Goal: Ask a question: Seek information or help from site administrators or community

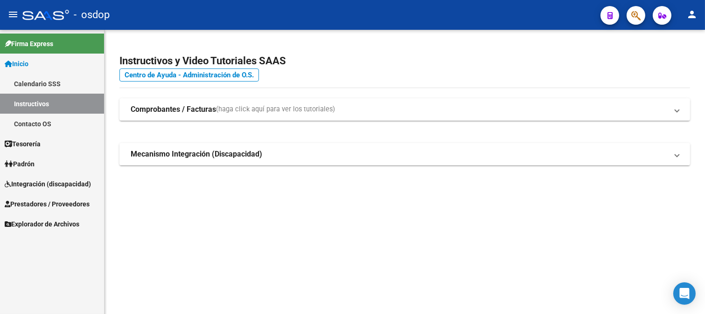
click at [45, 184] on span "Integración (discapacidad)" at bounding box center [48, 184] width 86 height 10
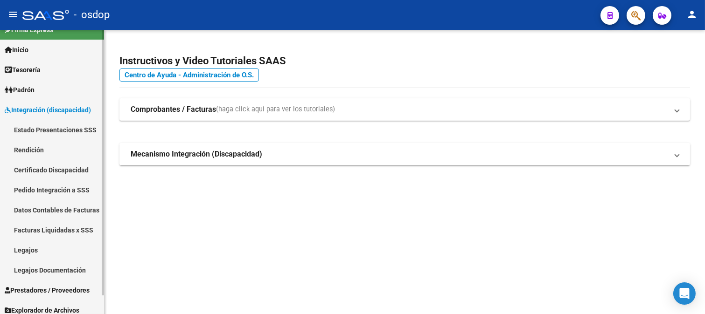
scroll to position [20, 0]
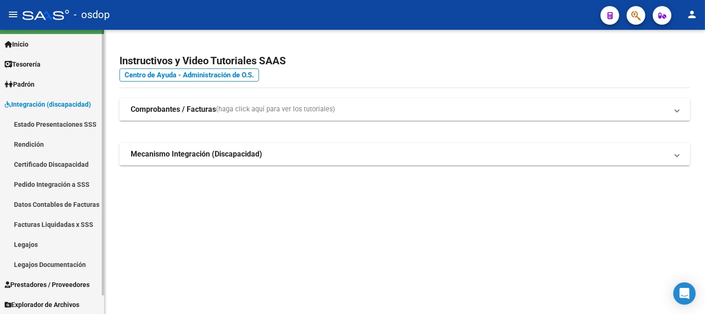
click at [84, 224] on link "Facturas Liquidadas x SSS" at bounding box center [52, 224] width 104 height 20
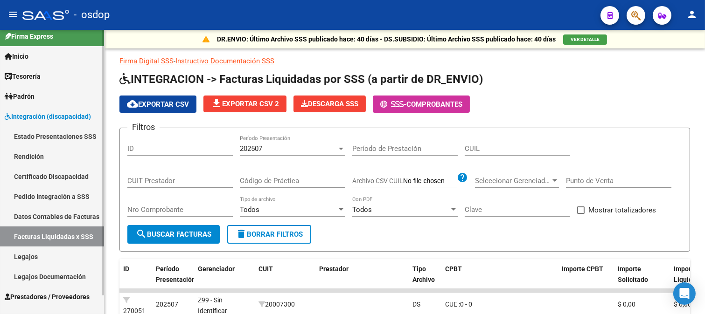
scroll to position [20, 0]
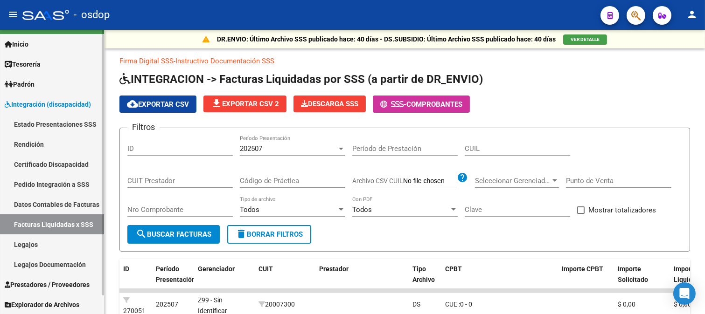
click at [76, 283] on span "Prestadores / Proveedores" at bounding box center [47, 285] width 85 height 10
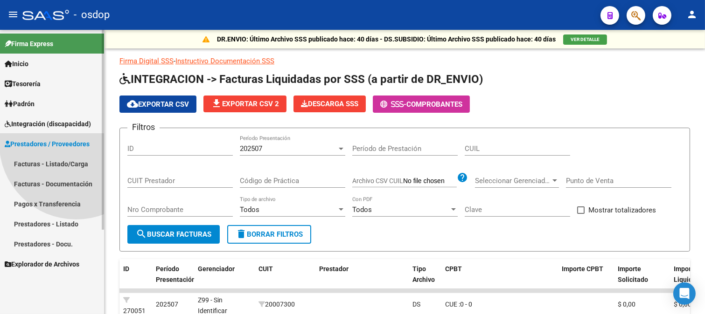
scroll to position [0, 0]
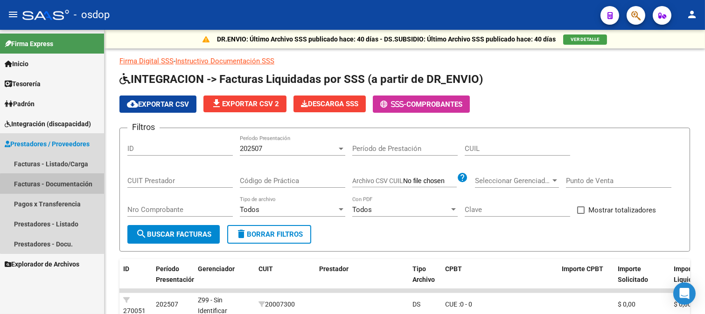
click at [78, 186] on link "Facturas - Documentación" at bounding box center [52, 184] width 104 height 20
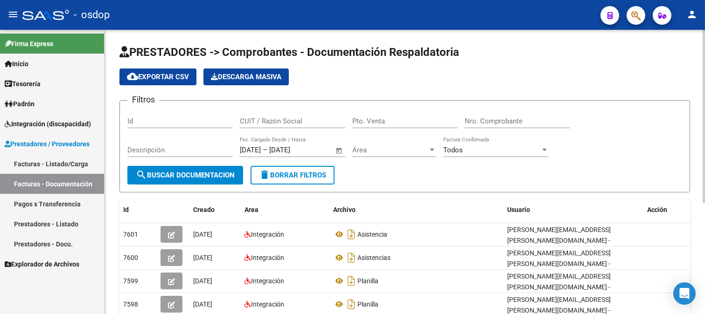
click at [379, 154] on span "Área" at bounding box center [390, 150] width 76 height 8
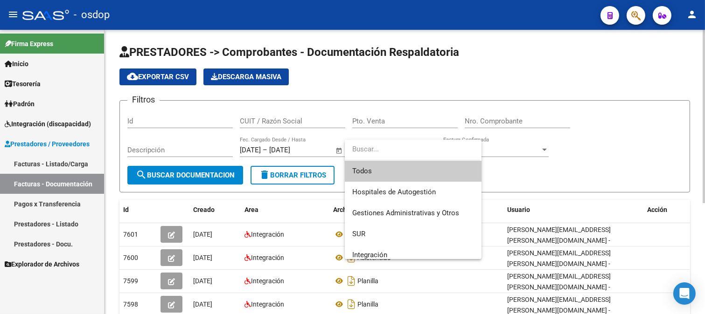
click at [379, 154] on input "dropdown search" at bounding box center [412, 149] width 135 height 21
click at [325, 147] on div at bounding box center [352, 157] width 705 height 314
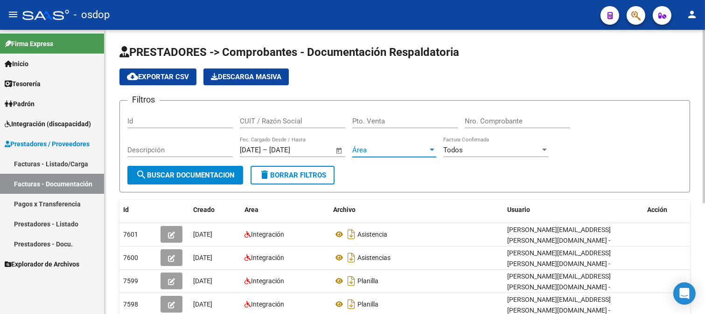
click at [428, 152] on div at bounding box center [432, 149] width 8 height 7
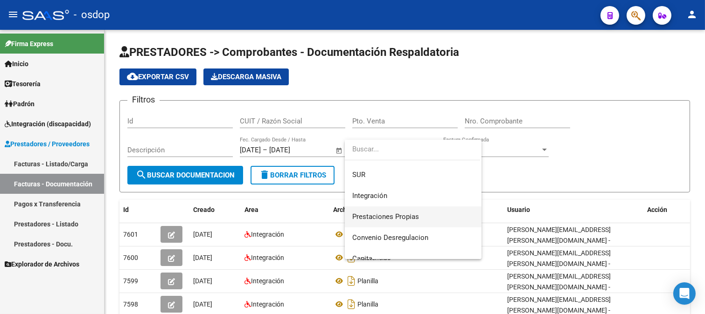
scroll to position [7, 0]
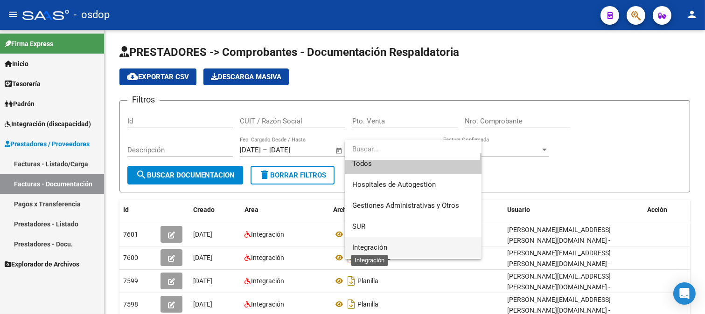
click at [380, 246] on span "Integración" at bounding box center [369, 247] width 35 height 8
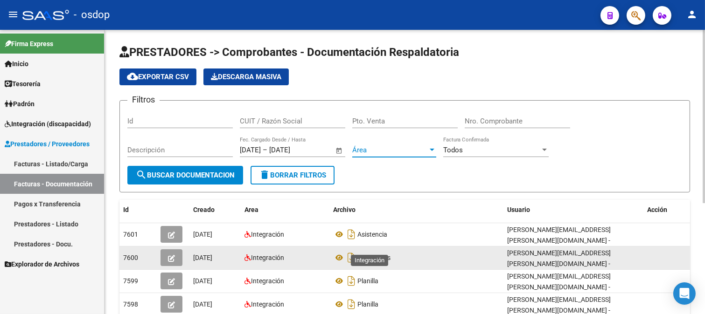
scroll to position [7, 0]
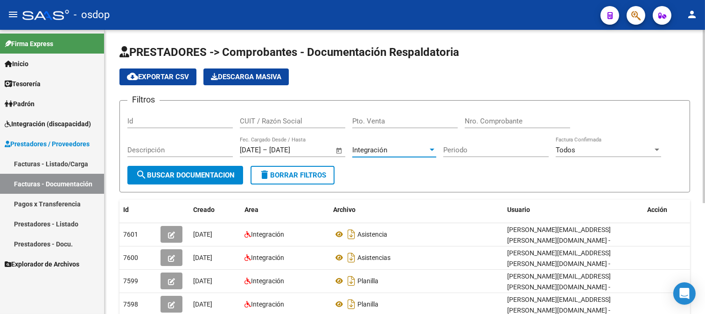
click at [474, 151] on input "Periodo" at bounding box center [495, 150] width 105 height 8
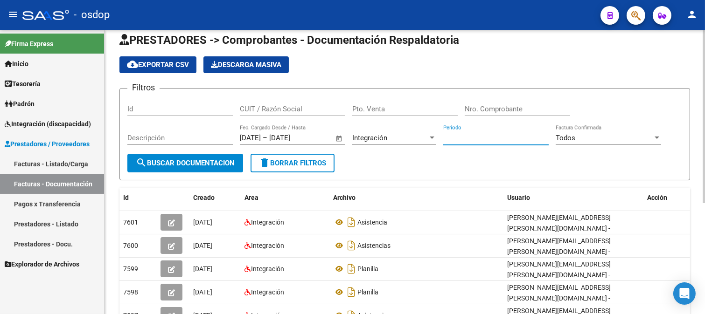
scroll to position [0, 0]
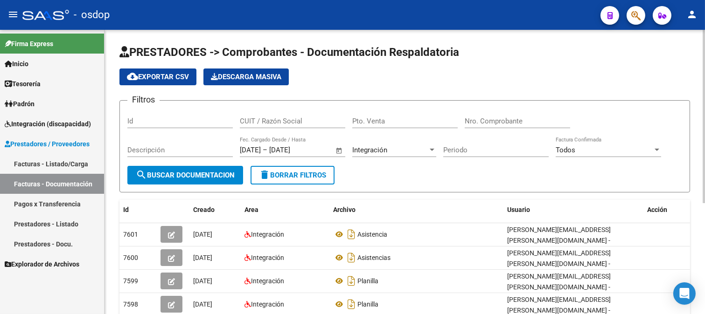
click at [594, 155] on div "Todos Factura Confirmada" at bounding box center [607, 147] width 105 height 20
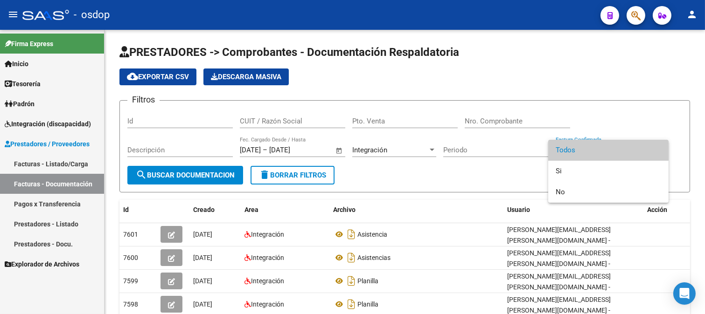
click at [459, 152] on div at bounding box center [352, 157] width 705 height 314
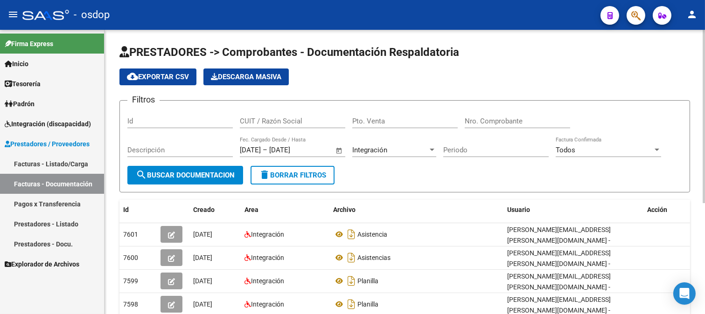
click at [463, 152] on input "Periodo" at bounding box center [495, 150] width 105 height 8
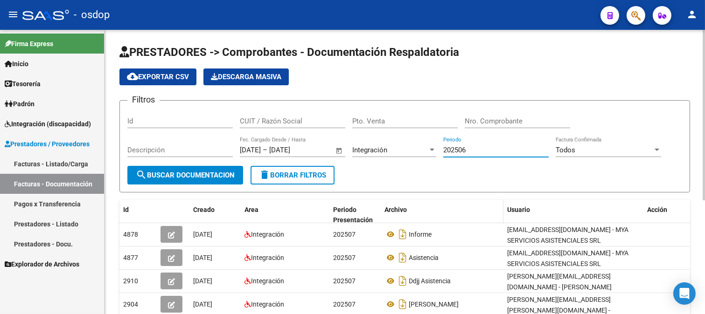
scroll to position [52, 0]
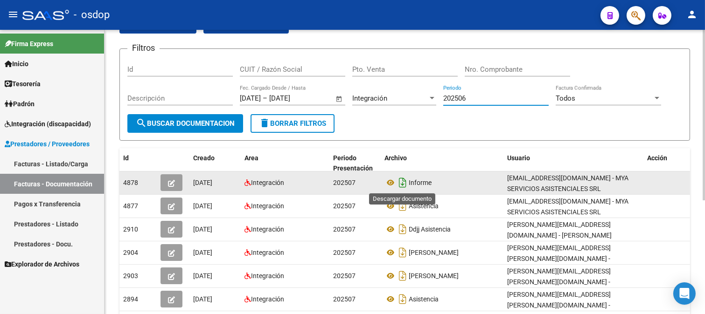
type input "202506"
click at [402, 182] on icon "Descargar documento" at bounding box center [402, 182] width 12 height 15
click at [389, 180] on icon at bounding box center [390, 182] width 12 height 11
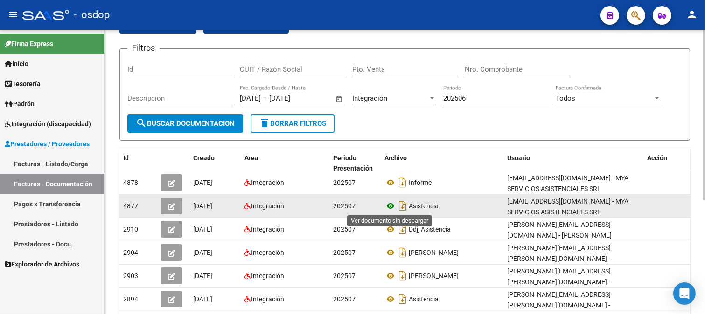
click at [390, 206] on icon at bounding box center [390, 205] width 12 height 11
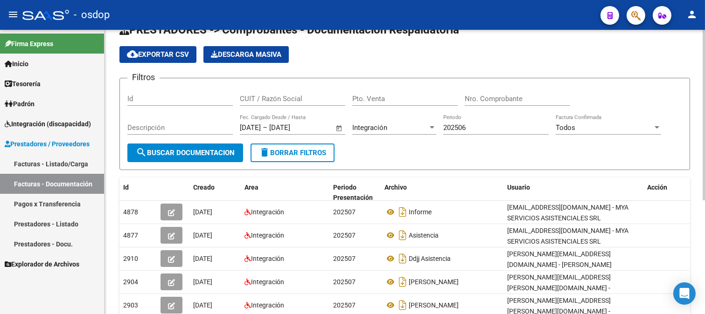
scroll to position [0, 0]
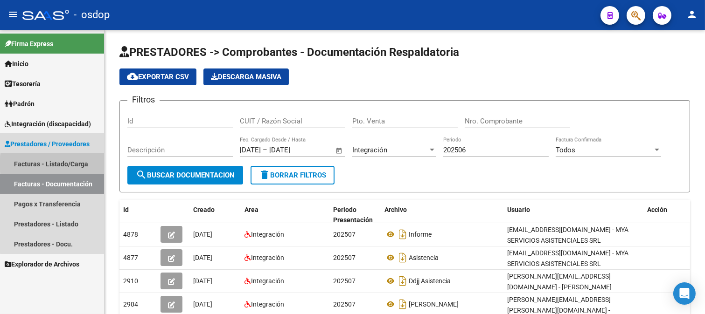
click at [75, 164] on link "Facturas - Listado/Carga" at bounding box center [52, 164] width 104 height 20
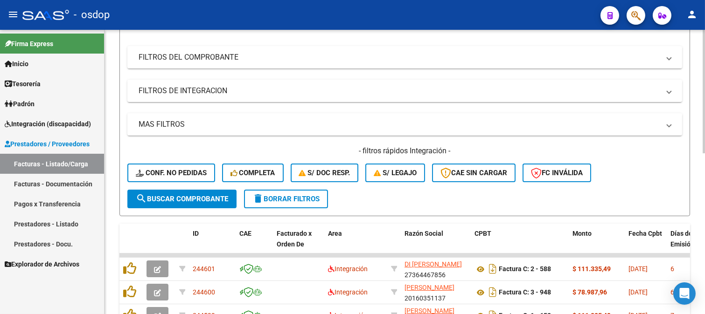
scroll to position [155, 0]
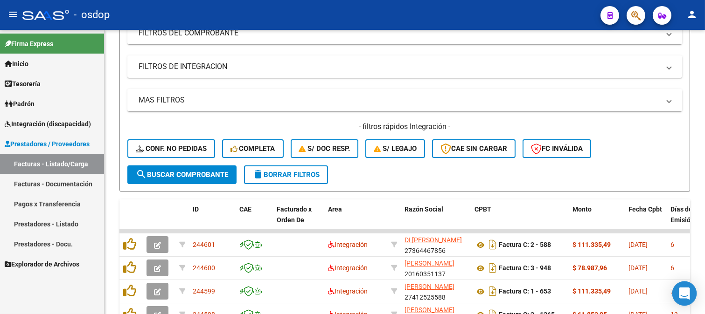
click at [686, 295] on icon "Open Intercom Messenger" at bounding box center [683, 294] width 11 height 12
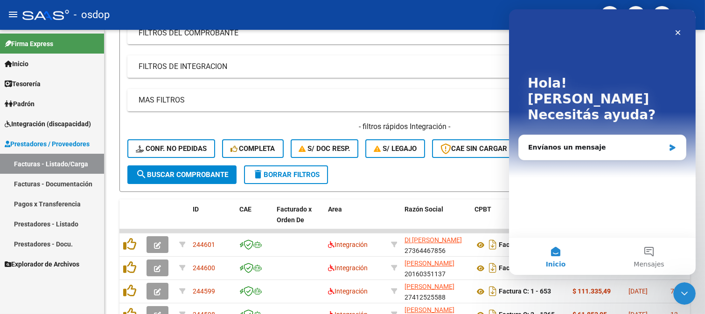
scroll to position [0, 0]
click at [566, 143] on div "Envíanos un mensaje" at bounding box center [595, 148] width 137 height 10
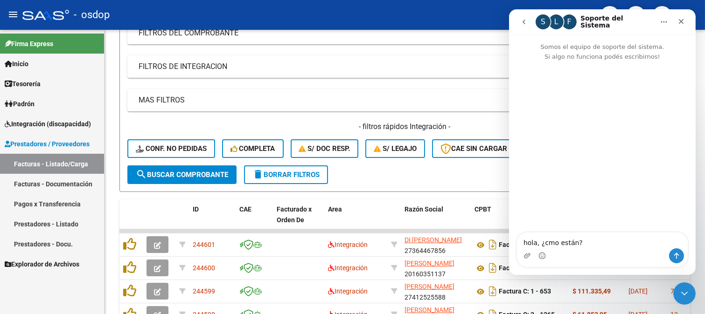
type textarea "hola, ¿cómo están?"
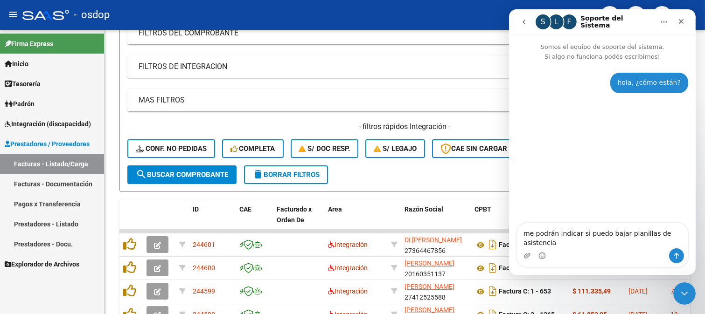
click at [681, 242] on textarea "me podrán indicar si puedo bajar planillas de asistencia" at bounding box center [601, 235] width 171 height 25
type textarea "me podrán indicar si puedo bajar planillas de asistencia según carpeta de prese…"
click at [590, 237] on textarea "me podrán indicar si puedo bajar planillas de asistencia según carpeta de prese…" at bounding box center [601, 231] width 171 height 35
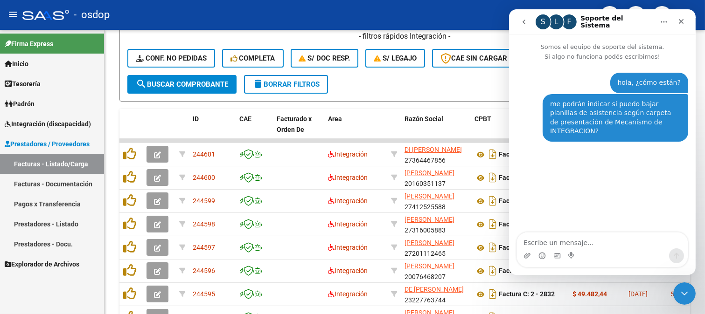
scroll to position [259, 0]
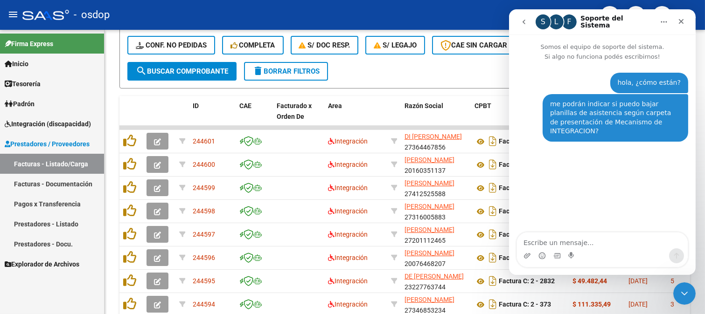
click at [52, 270] on link "Explorador de Archivos" at bounding box center [52, 264] width 104 height 20
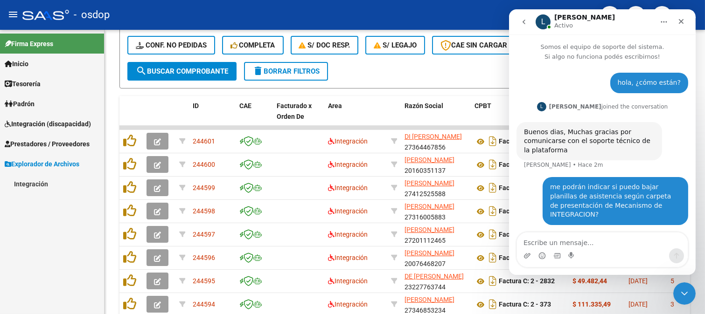
click at [36, 182] on link "Integración" at bounding box center [52, 184] width 104 height 20
click at [69, 145] on span "Prestadores / Proveedores" at bounding box center [47, 144] width 85 height 10
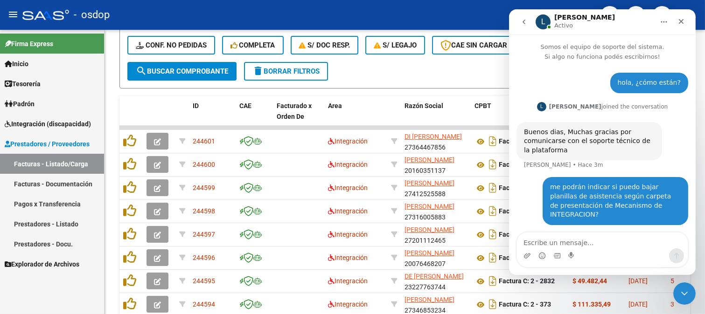
drag, startPoint x: 69, startPoint y: 124, endPoint x: 86, endPoint y: 131, distance: 18.0
click at [71, 124] on span "Integración (discapacidad)" at bounding box center [48, 124] width 86 height 10
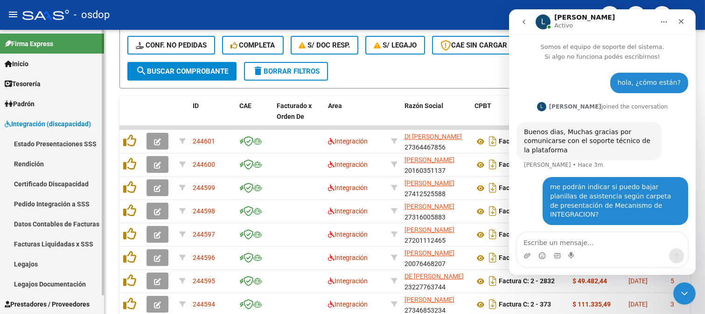
scroll to position [20, 0]
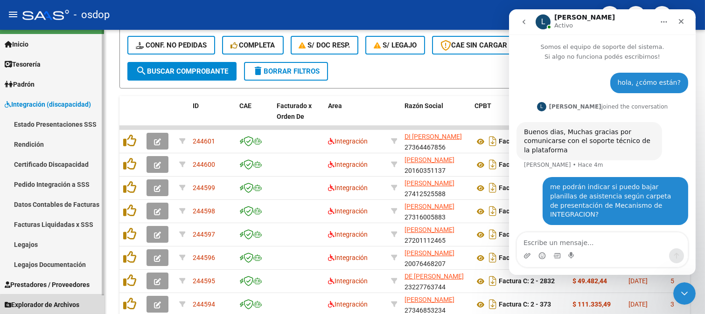
click at [65, 305] on span "Explorador de Archivos" at bounding box center [42, 305] width 75 height 10
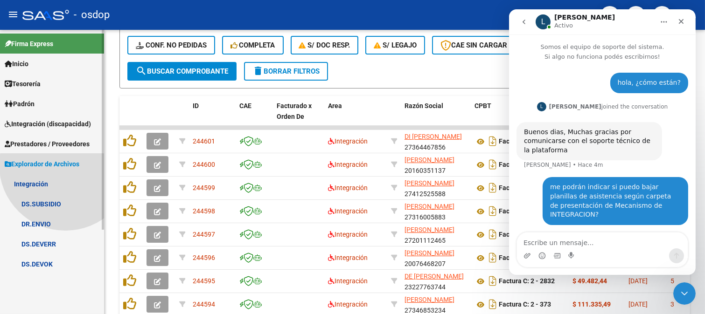
scroll to position [0, 0]
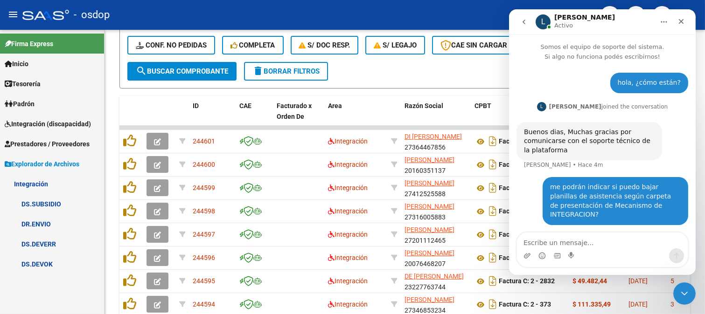
click at [54, 160] on span "Explorador de Archivos" at bounding box center [42, 164] width 75 height 10
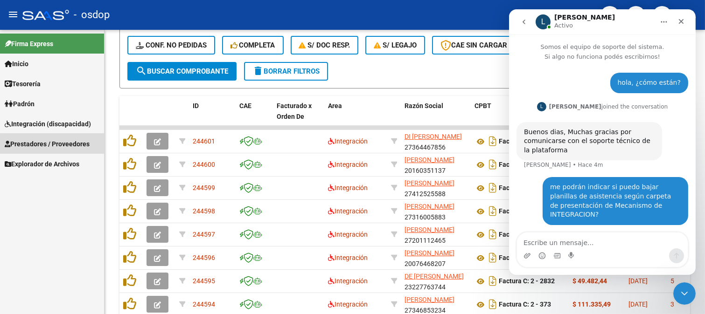
click at [57, 145] on span "Prestadores / Proveedores" at bounding box center [47, 144] width 85 height 10
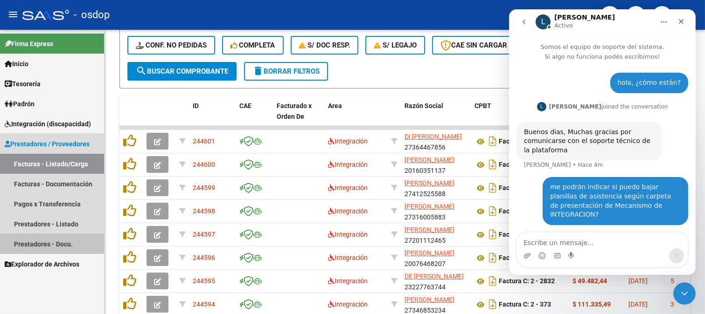
click at [54, 245] on link "Prestadores - Docu." at bounding box center [52, 244] width 104 height 20
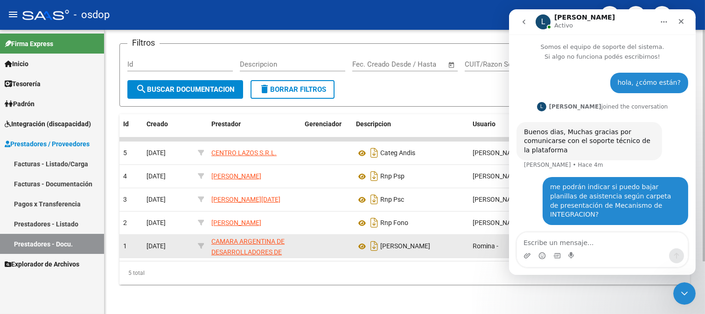
scroll to position [64, 0]
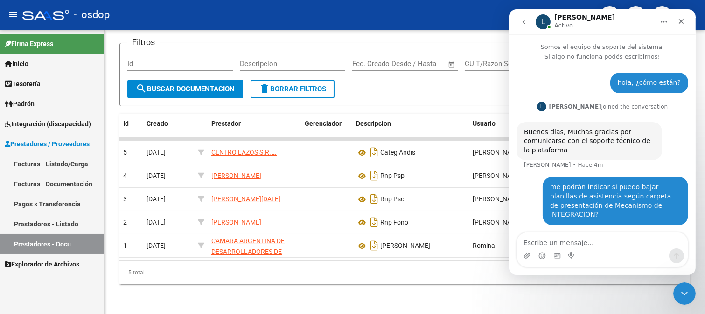
click at [69, 186] on link "Facturas - Documentación" at bounding box center [52, 184] width 104 height 20
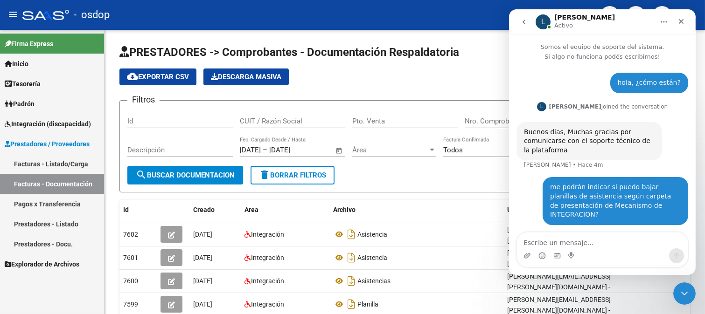
click at [658, 21] on button "Inicio" at bounding box center [663, 22] width 18 height 18
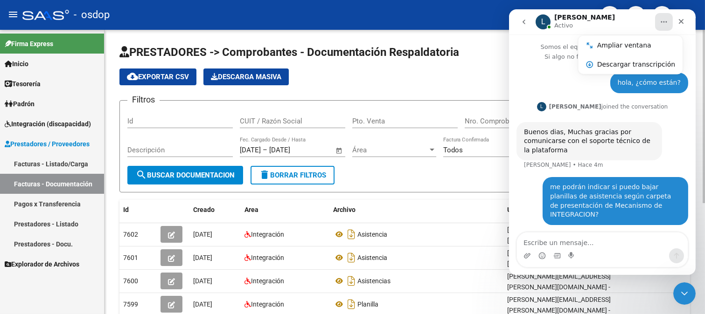
click at [468, 71] on div "cloud_download Exportar CSV Descarga Masiva" at bounding box center [404, 77] width 570 height 17
click at [444, 77] on div "cloud_download Exportar CSV Descarga Masiva" at bounding box center [404, 77] width 570 height 17
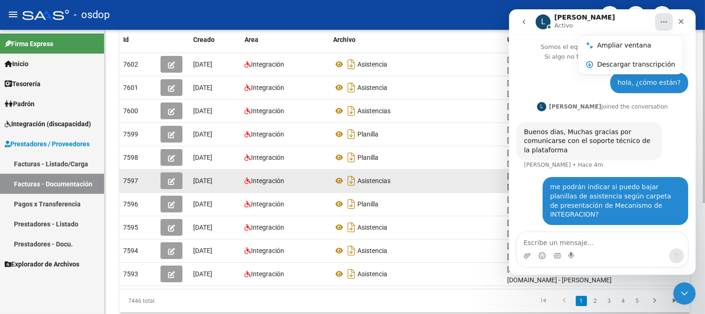
scroll to position [182, 0]
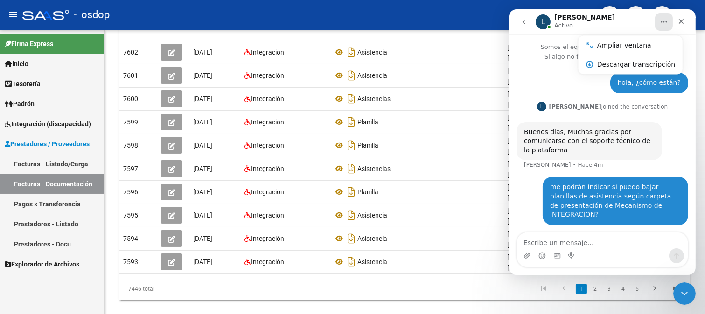
click at [660, 21] on icon "Inicio" at bounding box center [662, 21] width 7 height 7
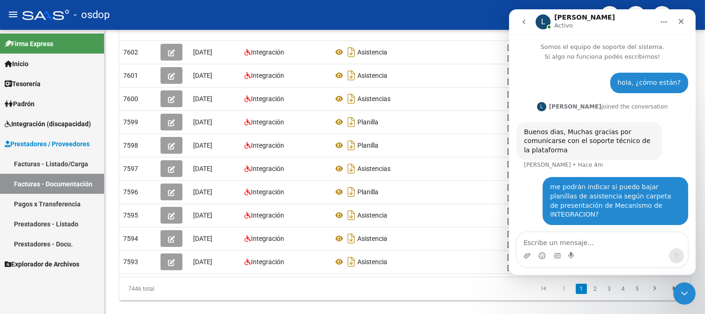
click at [660, 21] on icon "Inicio" at bounding box center [662, 21] width 7 height 7
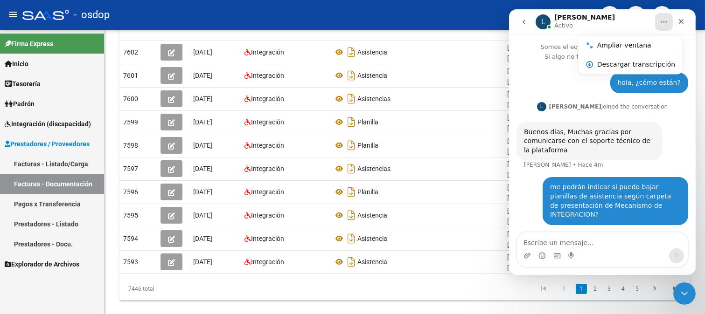
click at [525, 21] on icon "go back" at bounding box center [522, 21] width 7 height 7
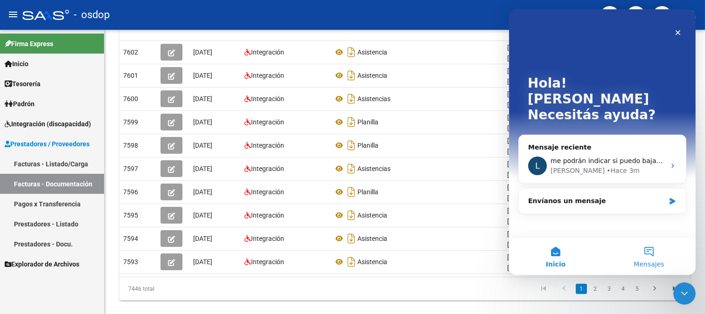
click at [649, 251] on button "Mensajes" at bounding box center [647, 256] width 93 height 37
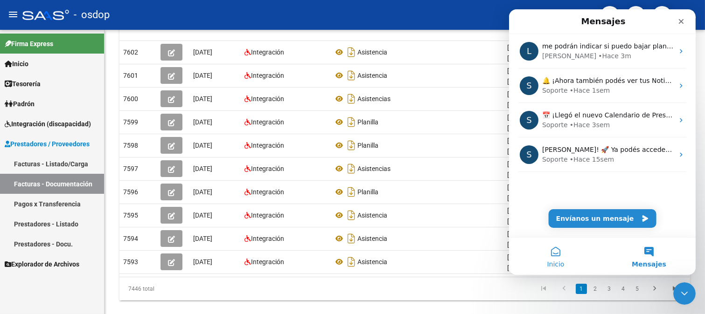
click at [557, 252] on button "Inicio" at bounding box center [554, 256] width 93 height 37
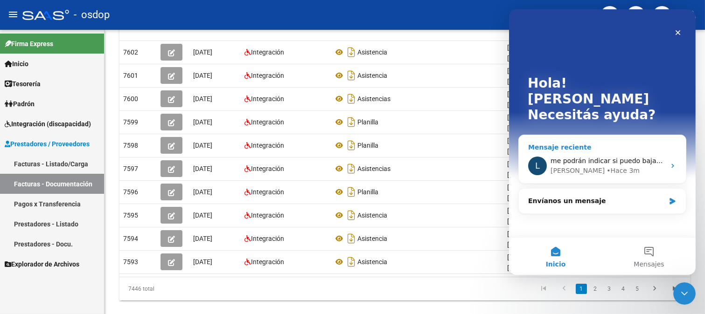
click at [670, 162] on icon "Intercom Messenger" at bounding box center [671, 165] width 7 height 7
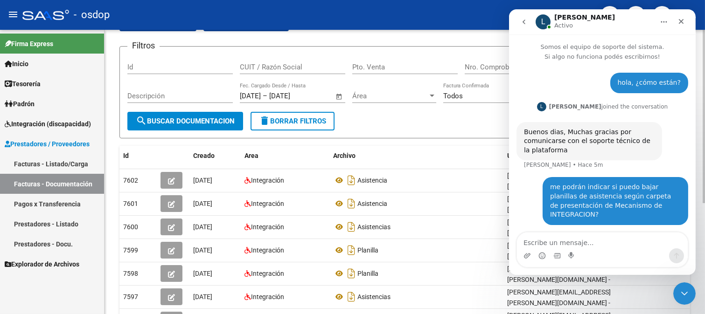
scroll to position [27, 0]
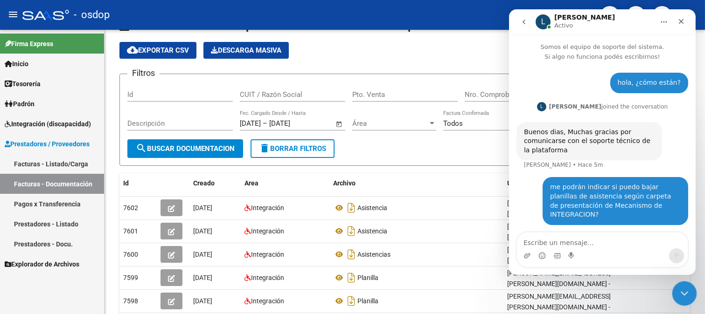
click at [687, 295] on icon "Cerrar Intercom Messenger" at bounding box center [682, 292] width 11 height 11
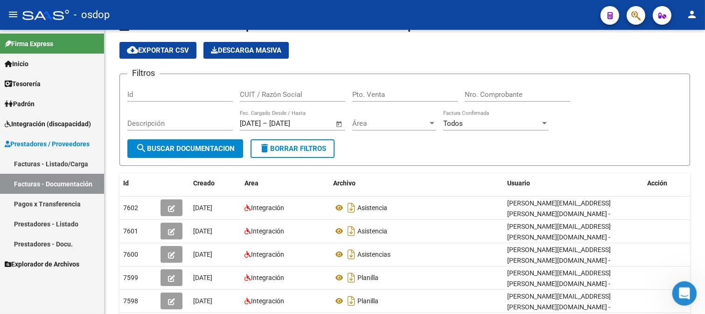
scroll to position [0, 0]
click at [679, 296] on icon "Abrir Intercom Messenger" at bounding box center [682, 292] width 15 height 15
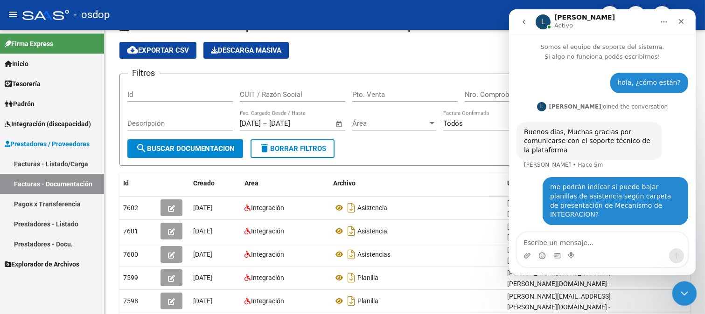
click at [679, 297] on icon "Cerrar Intercom Messenger" at bounding box center [682, 292] width 11 height 11
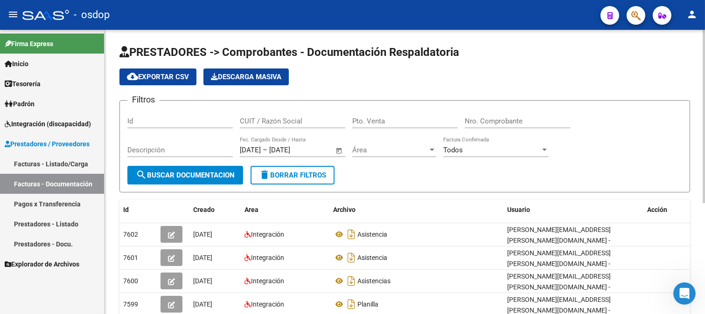
click at [381, 155] on div "Área Área" at bounding box center [394, 147] width 84 height 20
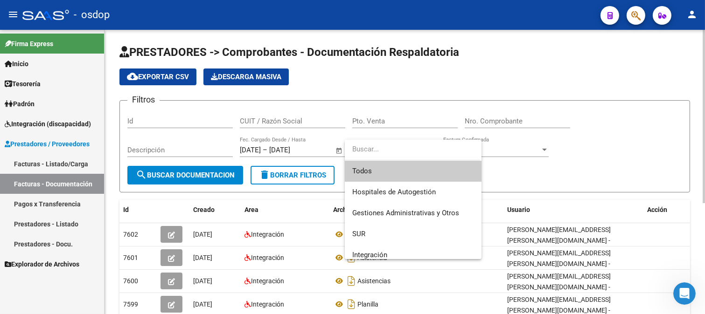
click at [384, 154] on input "dropdown search" at bounding box center [412, 149] width 135 height 21
click at [201, 154] on div at bounding box center [352, 157] width 705 height 314
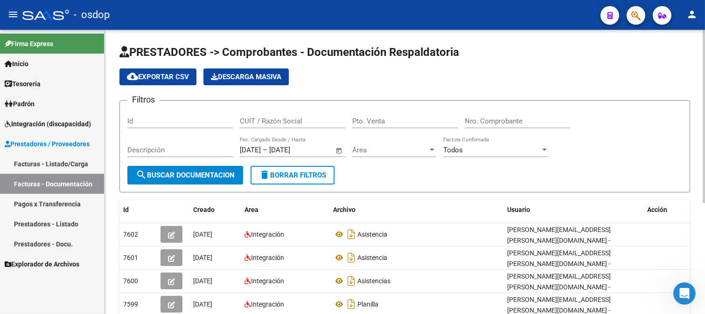
click at [502, 123] on input "Nro. Comprobante" at bounding box center [516, 121] width 105 height 8
click at [478, 153] on div "Todos" at bounding box center [491, 150] width 97 height 8
click at [478, 153] on span "Todos" at bounding box center [495, 150] width 105 height 21
click at [367, 150] on span "Área" at bounding box center [390, 150] width 76 height 8
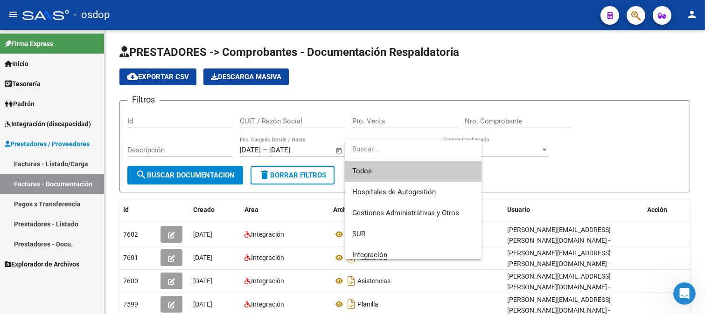
click at [368, 152] on input "dropdown search" at bounding box center [412, 149] width 135 height 21
click at [402, 152] on input "dropdown search" at bounding box center [412, 149] width 135 height 21
click at [393, 176] on span "Todos" at bounding box center [413, 171] width 122 height 21
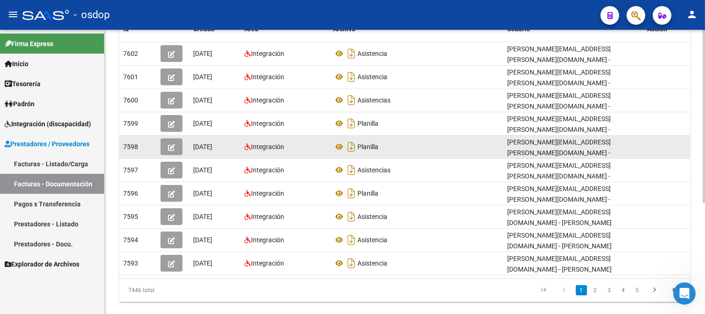
scroll to position [182, 0]
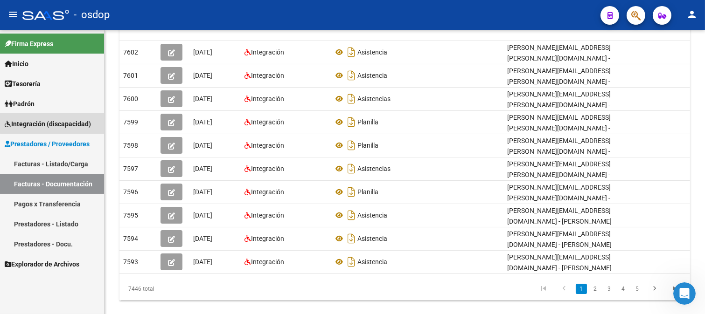
click at [68, 120] on span "Integración (discapacidad)" at bounding box center [48, 124] width 86 height 10
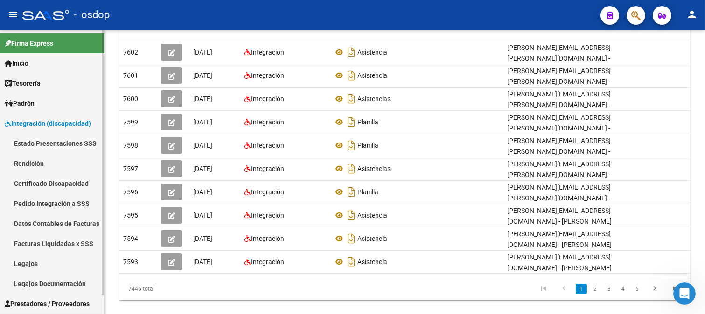
scroll to position [0, 0]
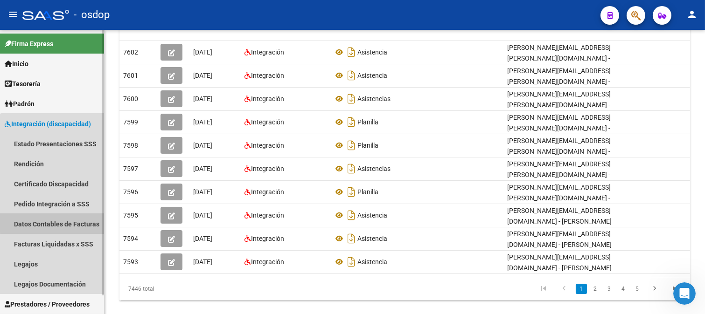
click at [67, 223] on link "Datos Contables de Facturas" at bounding box center [52, 224] width 104 height 20
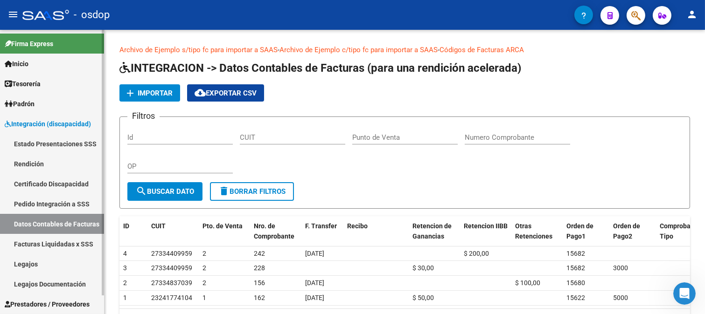
scroll to position [20, 0]
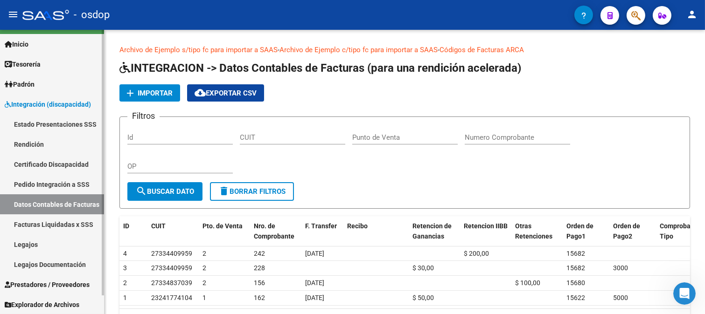
click at [67, 304] on span "Explorador de Archivos" at bounding box center [42, 305] width 75 height 10
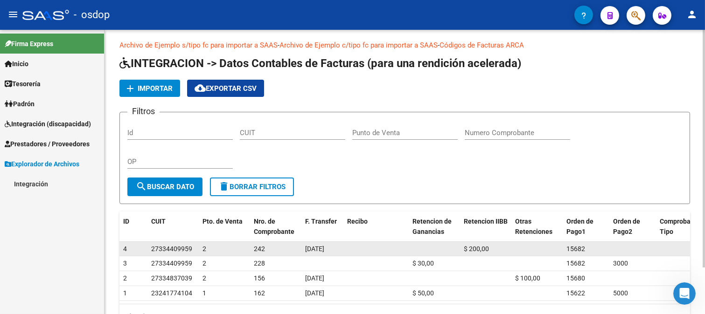
scroll to position [0, 0]
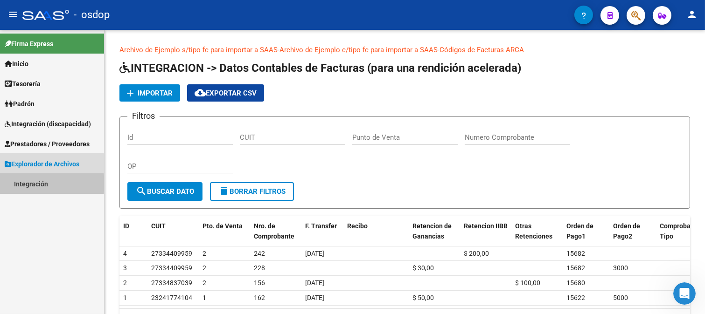
click at [27, 184] on link "Integración" at bounding box center [52, 184] width 104 height 20
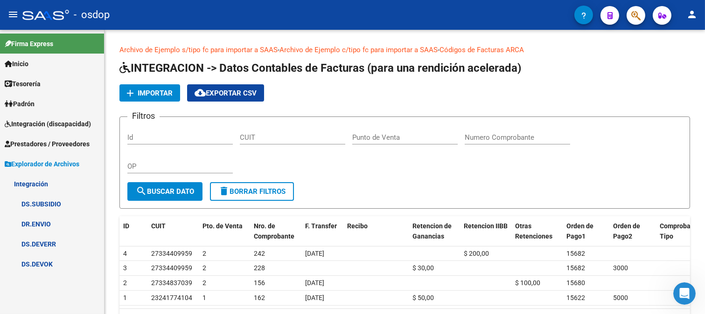
click at [34, 180] on link "Integración" at bounding box center [52, 184] width 104 height 20
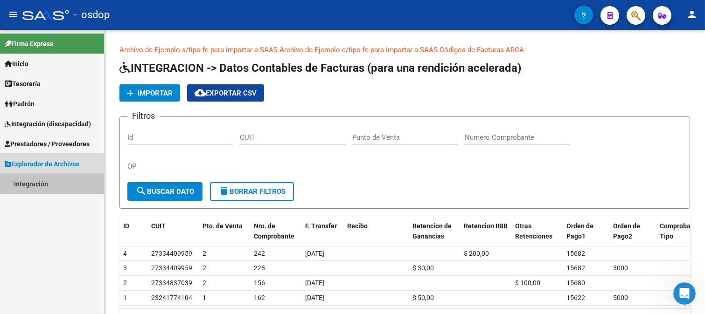
click at [40, 165] on span "Explorador de Archivos" at bounding box center [42, 164] width 75 height 10
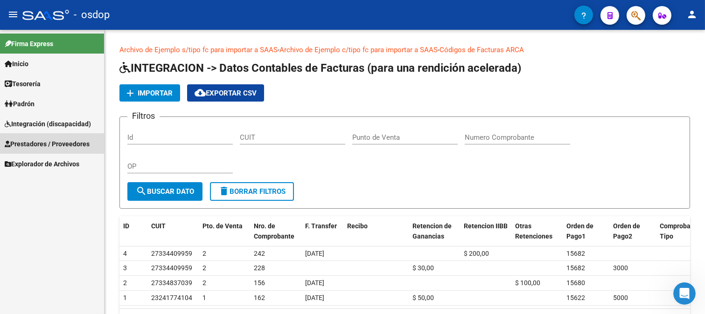
click at [73, 145] on span "Prestadores / Proveedores" at bounding box center [47, 144] width 85 height 10
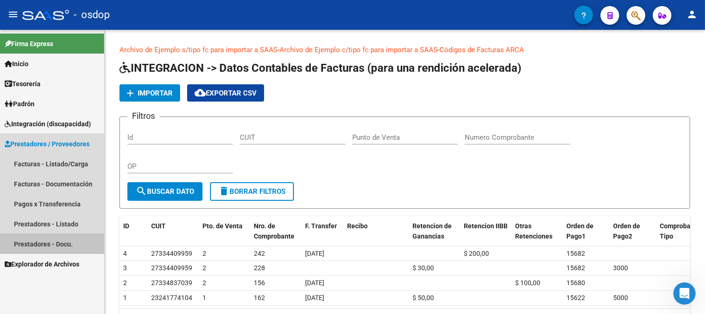
click at [63, 246] on link "Prestadores - Docu." at bounding box center [52, 244] width 104 height 20
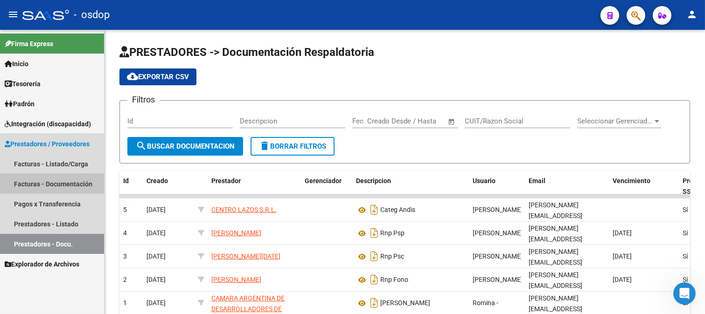
click at [76, 183] on link "Facturas - Documentación" at bounding box center [52, 184] width 104 height 20
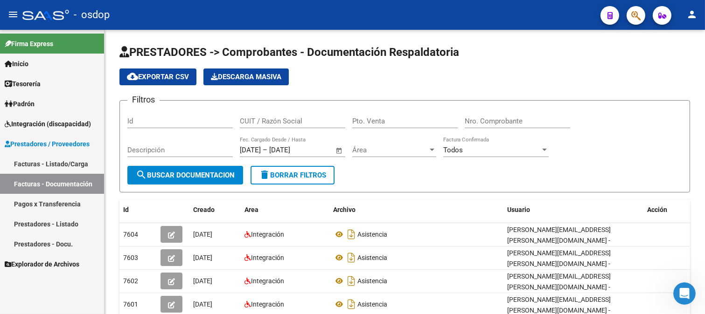
click at [73, 165] on link "Facturas - Listado/Carga" at bounding box center [52, 164] width 104 height 20
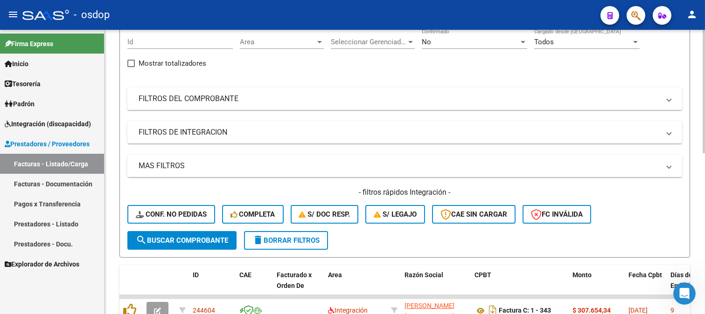
scroll to position [52, 0]
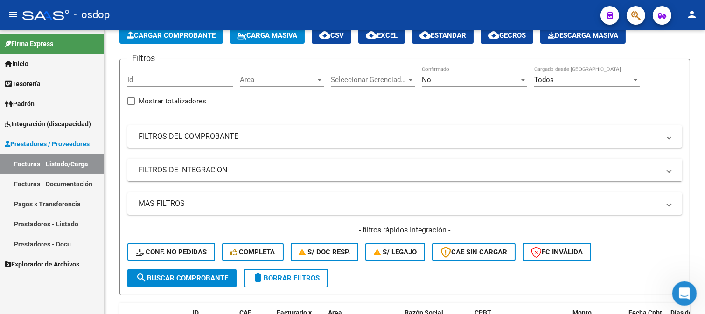
click at [686, 297] on icon "Abrir Intercom Messenger" at bounding box center [682, 292] width 15 height 15
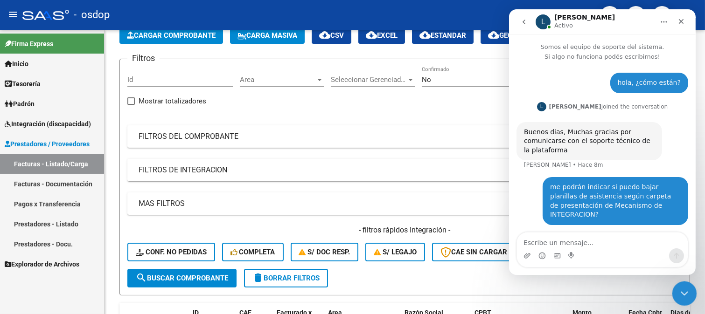
click at [677, 290] on icon "Cerrar Intercom Messenger" at bounding box center [682, 292] width 11 height 11
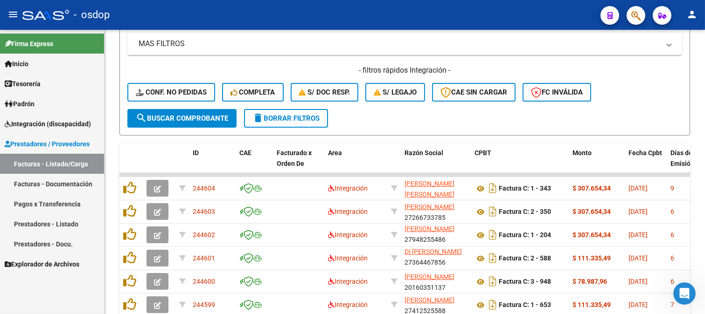
scroll to position [163, 0]
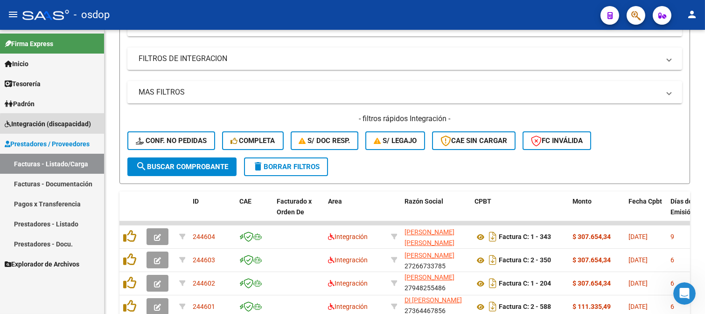
click at [74, 126] on span "Integración (discapacidad)" at bounding box center [48, 124] width 86 height 10
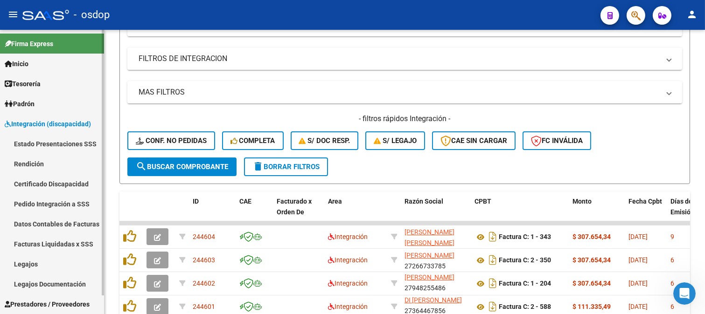
click at [76, 246] on link "Facturas Liquidadas x SSS" at bounding box center [52, 244] width 104 height 20
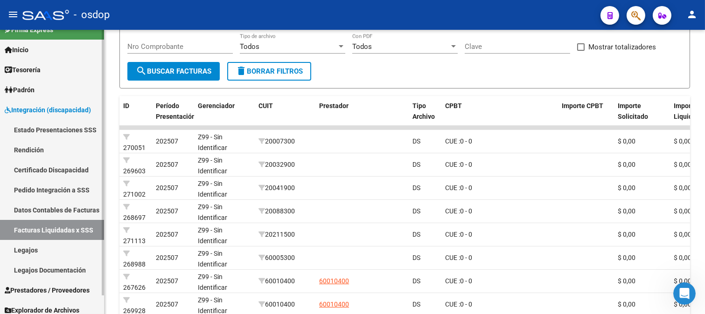
scroll to position [20, 0]
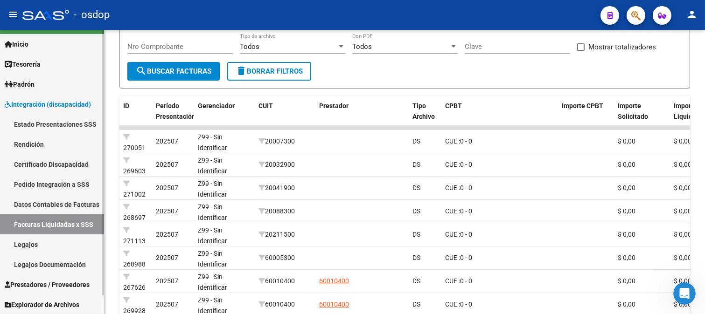
click at [69, 248] on link "Legajos" at bounding box center [52, 245] width 104 height 20
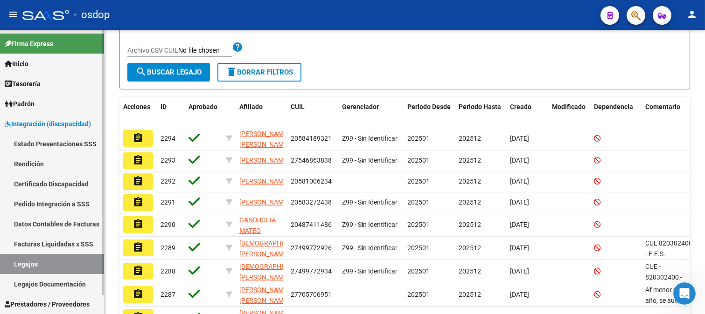
click at [60, 65] on link "Inicio" at bounding box center [52, 64] width 104 height 20
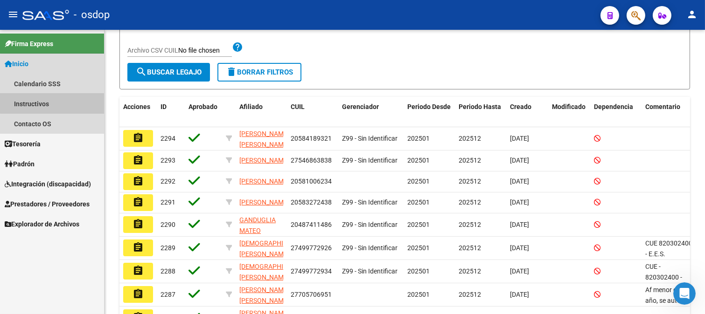
click at [76, 103] on link "Instructivos" at bounding box center [52, 104] width 104 height 20
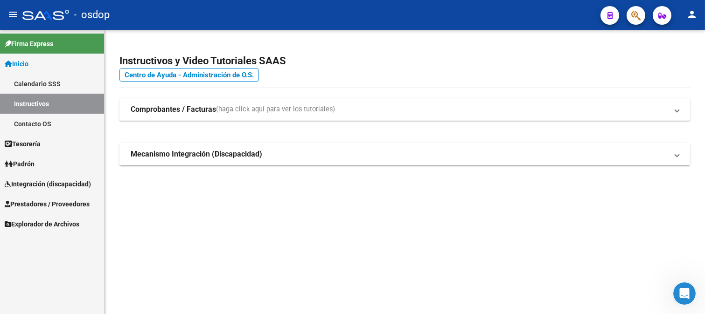
click at [162, 111] on strong "Comprobantes / Facturas" at bounding box center [173, 109] width 85 height 10
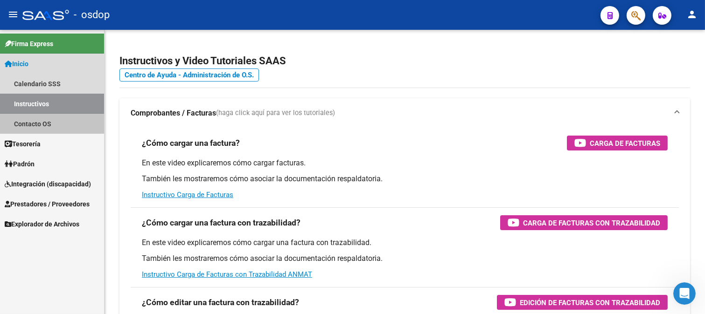
click at [42, 124] on link "Contacto OS" at bounding box center [52, 124] width 104 height 20
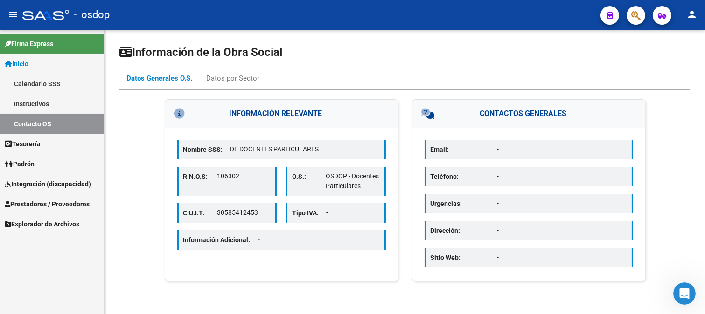
click at [75, 183] on span "Integración (discapacidad)" at bounding box center [48, 184] width 86 height 10
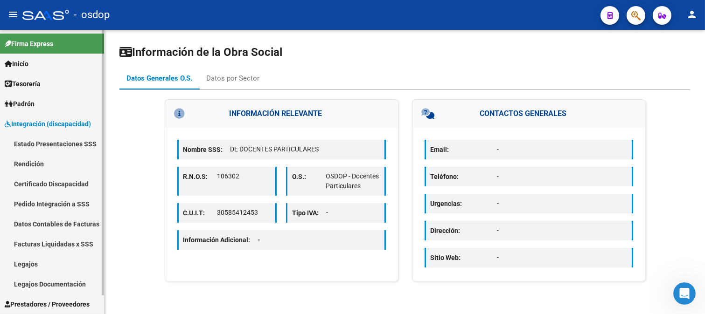
click at [72, 166] on link "Rendición" at bounding box center [52, 164] width 104 height 20
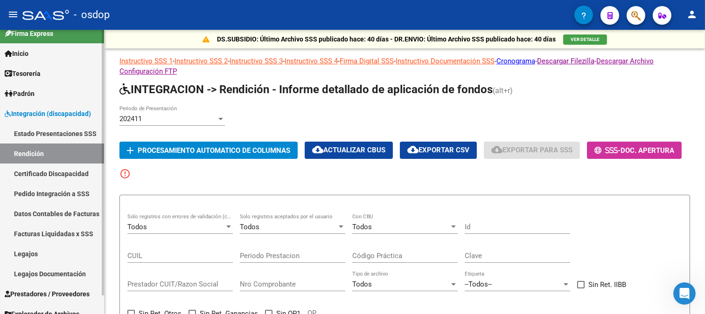
scroll to position [20, 0]
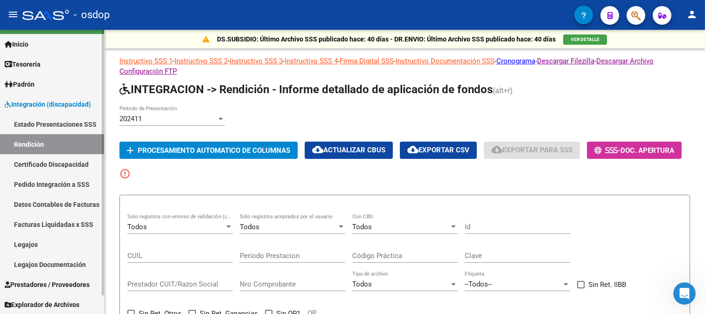
click at [57, 206] on link "Datos Contables de Facturas" at bounding box center [52, 204] width 104 height 20
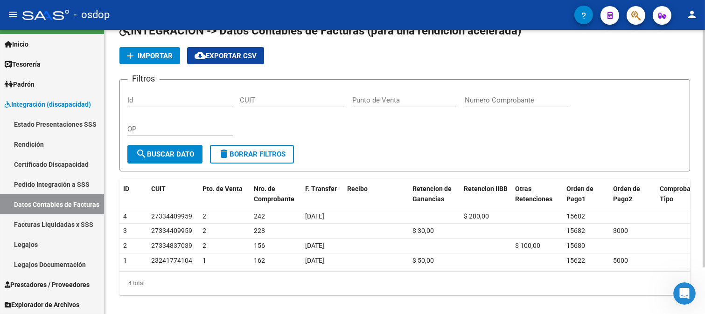
scroll to position [55, 0]
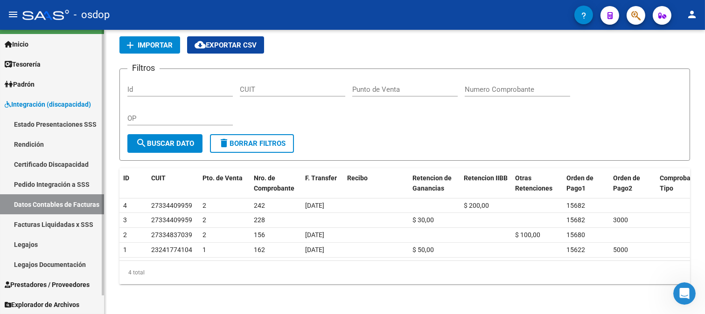
click at [44, 227] on link "Facturas Liquidadas x SSS" at bounding box center [52, 224] width 104 height 20
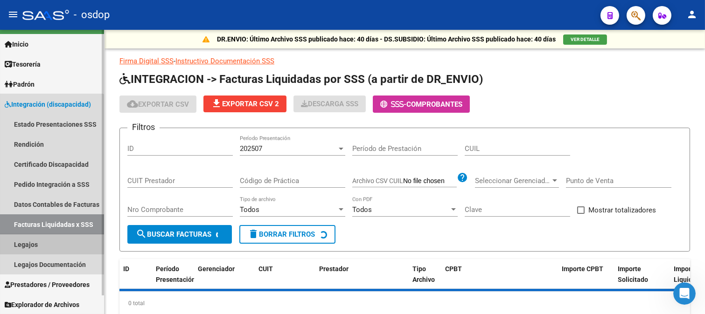
click at [39, 240] on link "Legajos" at bounding box center [52, 245] width 104 height 20
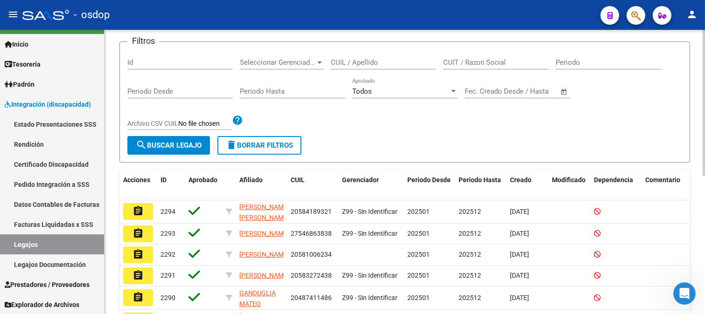
scroll to position [52, 0]
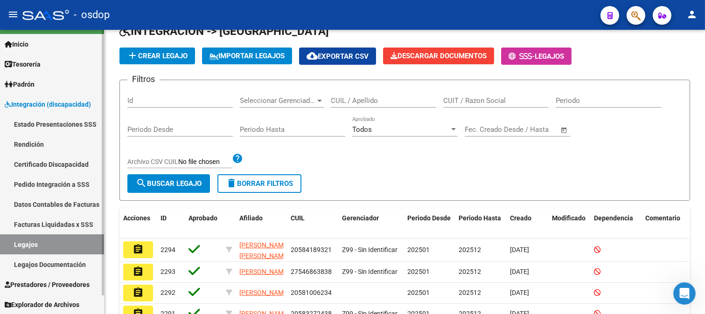
click at [63, 262] on link "Legajos Documentación" at bounding box center [52, 265] width 104 height 20
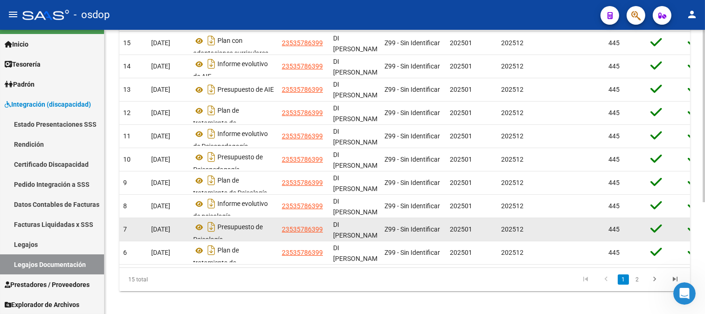
scroll to position [184, 0]
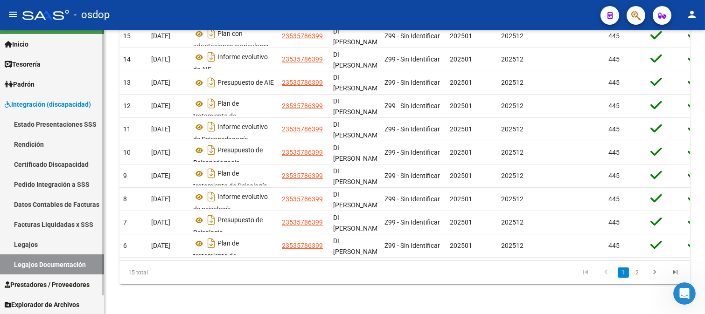
click at [69, 260] on link "Legajos Documentación" at bounding box center [52, 265] width 104 height 20
click at [70, 276] on link "Prestadores / Proveedores" at bounding box center [52, 285] width 104 height 20
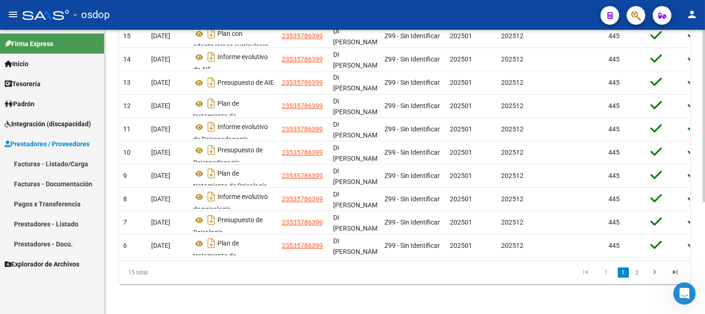
scroll to position [0, 0]
click at [84, 142] on span "Prestadores / Proveedores" at bounding box center [47, 144] width 85 height 10
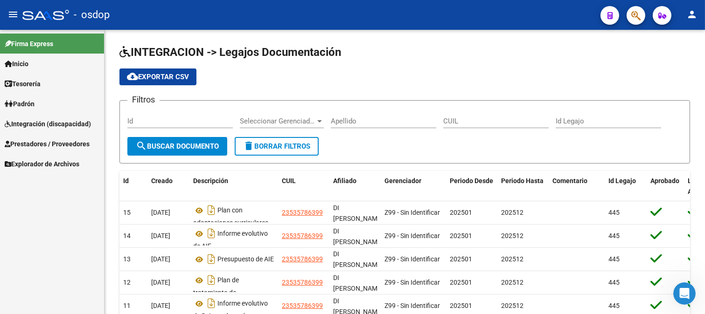
drag, startPoint x: 46, startPoint y: 140, endPoint x: 131, endPoint y: 147, distance: 86.0
click at [47, 140] on span "Prestadores / Proveedores" at bounding box center [47, 144] width 85 height 10
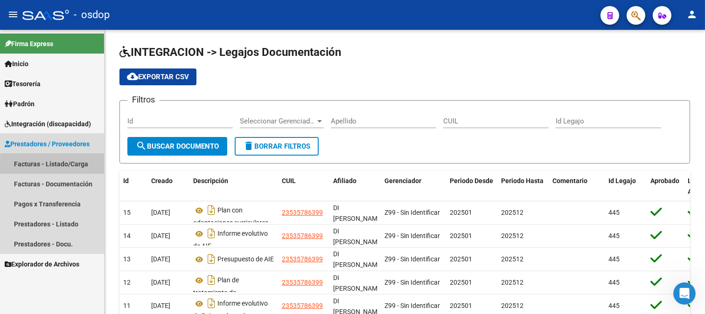
drag, startPoint x: 83, startPoint y: 165, endPoint x: 111, endPoint y: 166, distance: 28.0
click at [84, 165] on link "Facturas - Listado/Carga" at bounding box center [52, 164] width 104 height 20
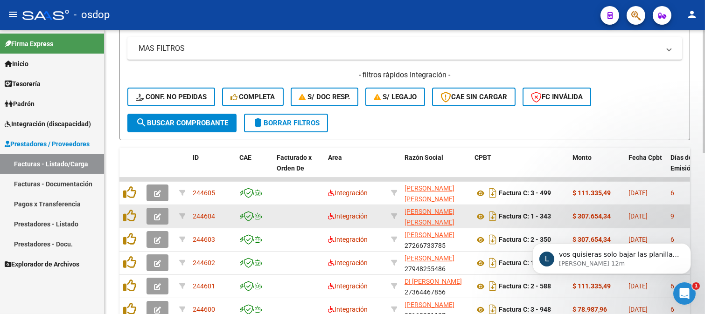
scroll to position [30, 0]
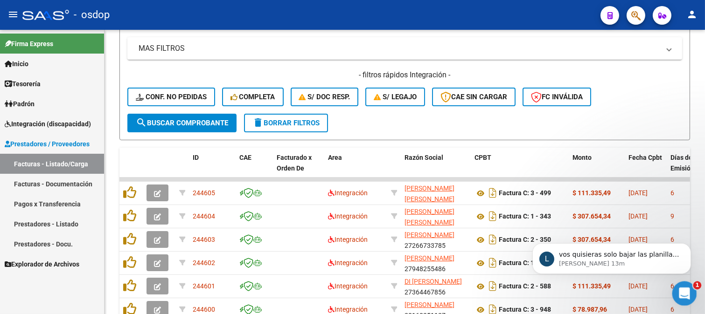
click at [685, 285] on div "Abrir Intercom Messenger" at bounding box center [682, 292] width 31 height 31
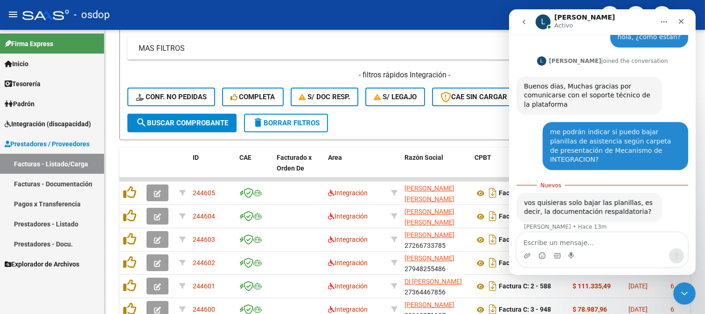
scroll to position [46, 0]
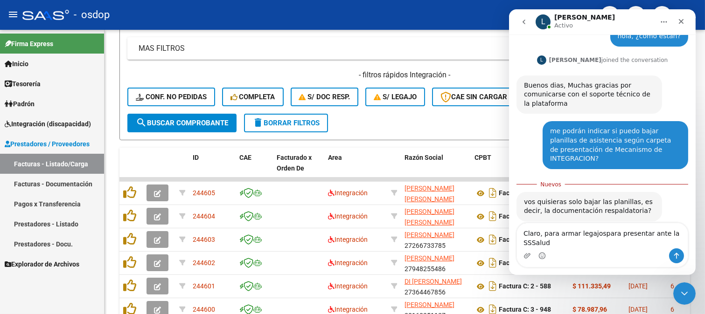
click at [594, 243] on textarea "Claro, para armar legajospara presentar ante la SSSalud" at bounding box center [601, 235] width 171 height 25
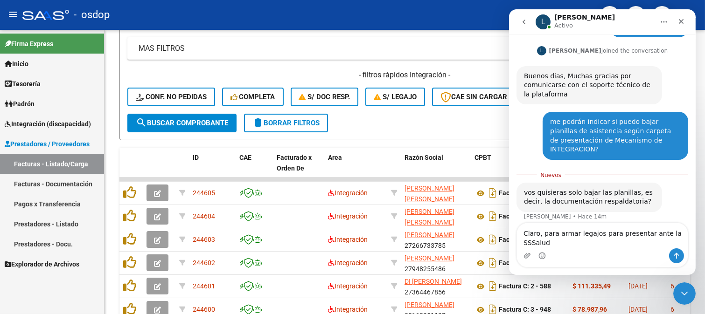
click at [599, 230] on textarea "Claro, para armar legajos para presentar ante la SSSalud" at bounding box center [601, 235] width 171 height 25
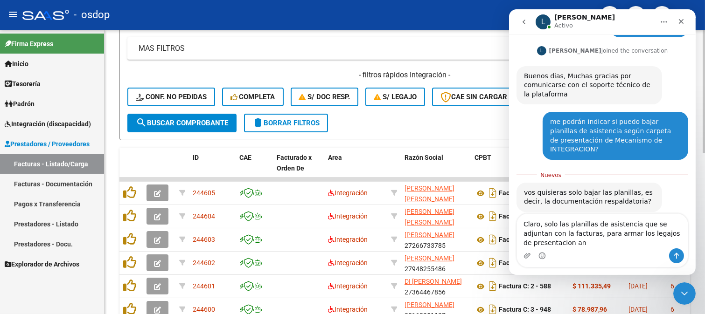
scroll to position [64, 0]
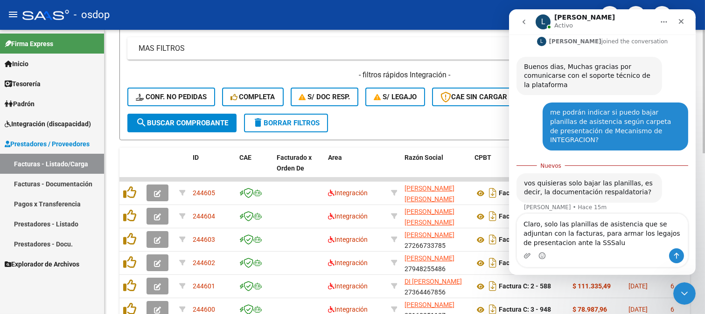
type textarea "Claro, solo las planillas de asistencia que se adjuntan con la facturas, para a…"
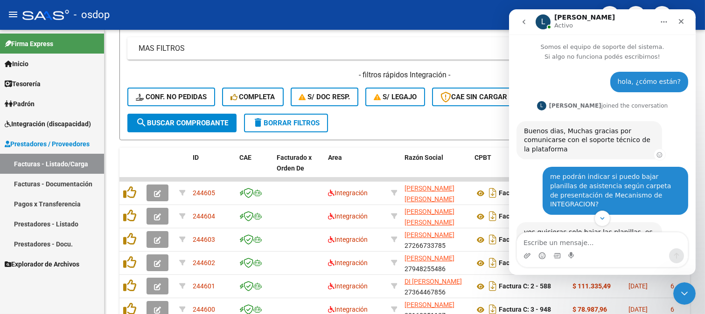
scroll to position [52, 0]
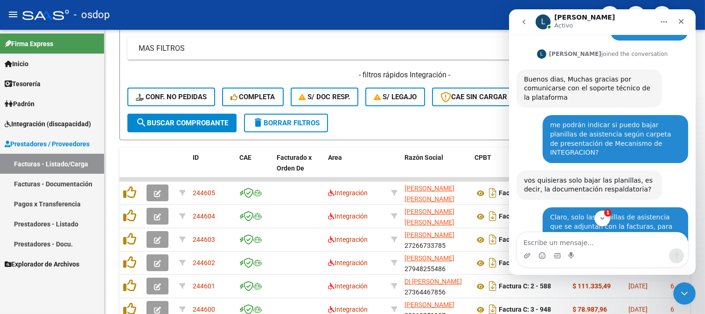
click at [613, 147] on div "me podrán indicar si puedo bajar planillas de asistencia según carpeta de prese…" at bounding box center [614, 139] width 131 height 36
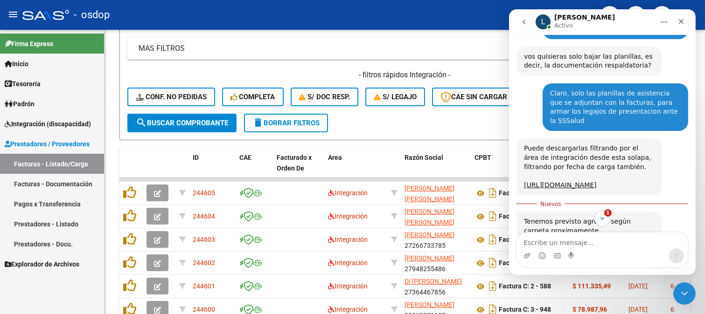
scroll to position [196, 0]
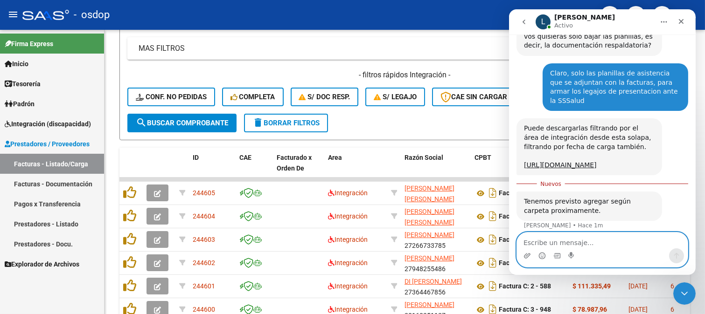
click at [588, 244] on textarea "Escribe un mensaje..." at bounding box center [601, 241] width 171 height 16
click at [522, 242] on textarea "podrán bajarnos trabajar si hacemos pedido" at bounding box center [601, 241] width 171 height 16
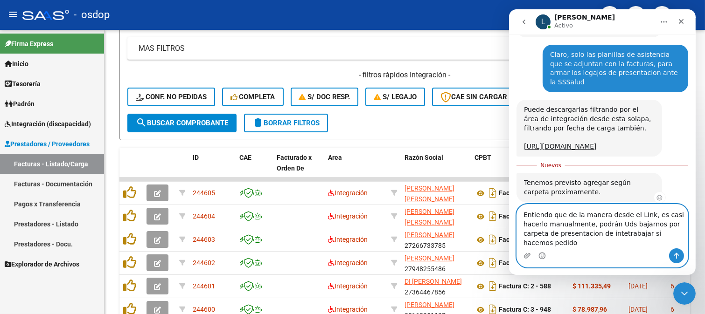
scroll to position [224, 0]
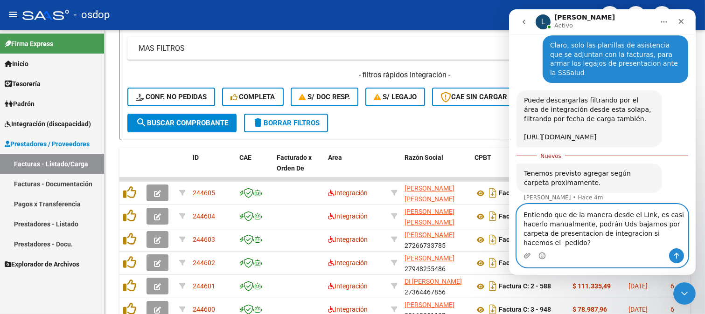
click at [632, 214] on textarea "Entiendo que de la manera desde el LInk, es casi hacerlo manualmente, podrán Ud…" at bounding box center [601, 227] width 171 height 44
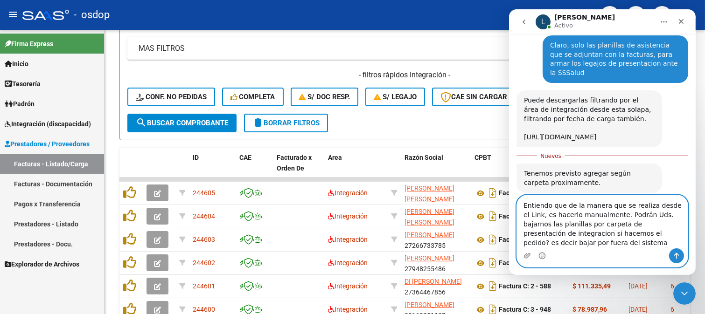
scroll to position [233, 0]
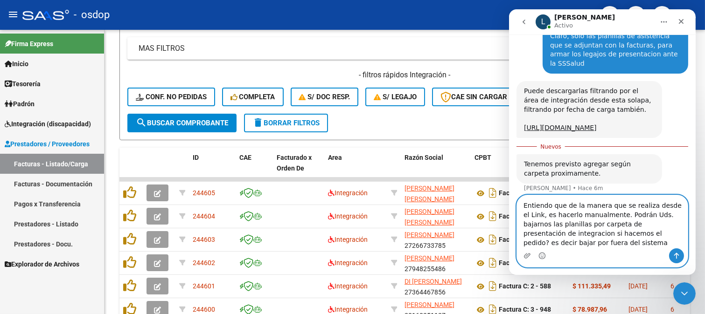
click at [623, 235] on textarea "Entiendo que de la manera que se realiza desde el Link, es hacerlo manualmente.…" at bounding box center [601, 221] width 171 height 53
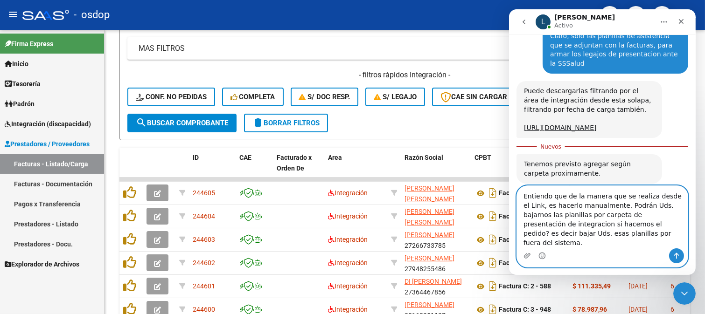
click at [587, 241] on textarea "Entiendo que de la manera que se realiza desde el Link, es hacerlo manualmente.…" at bounding box center [601, 217] width 171 height 62
type textarea "Entiendo que de la manera que se realiza desde el Link, es hacerlo manualmente.…"
click at [674, 254] on icon "Enviar un mensaje…" at bounding box center [675, 255] width 7 height 7
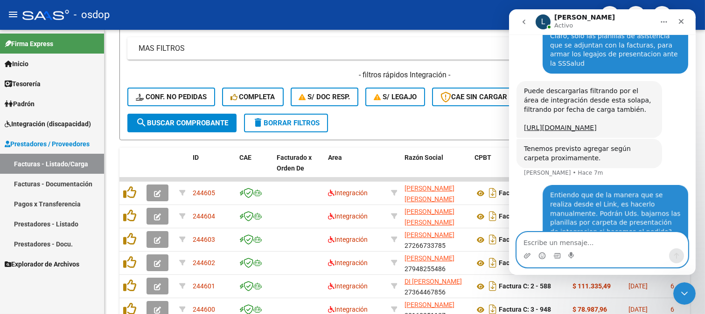
scroll to position [254, 0]
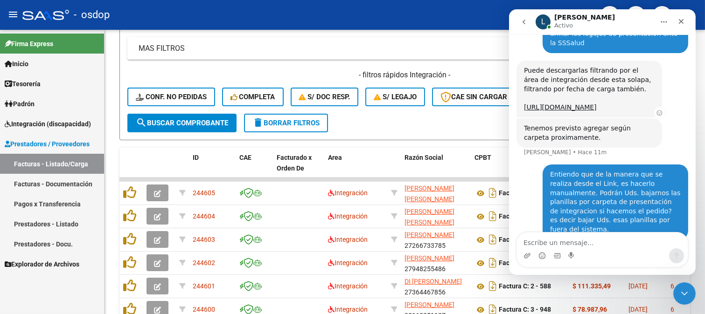
click at [661, 69] on div "Puede descargarlas filtrando por el área de integración desde esta solapa, filt…" at bounding box center [588, 89] width 145 height 57
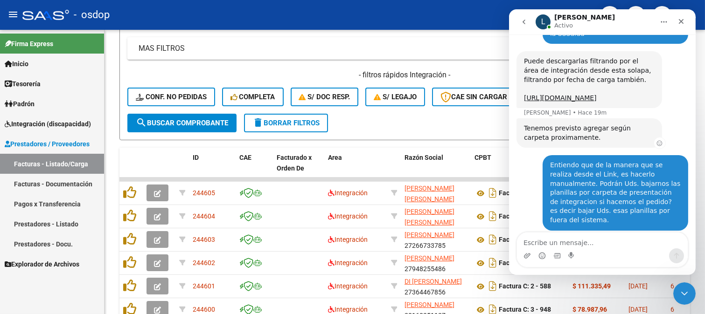
scroll to position [309, 0]
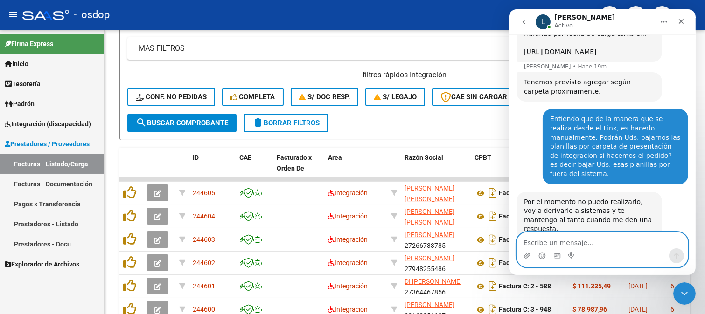
click at [604, 243] on textarea "Escribe un mensaje..." at bounding box center [601, 241] width 171 height 16
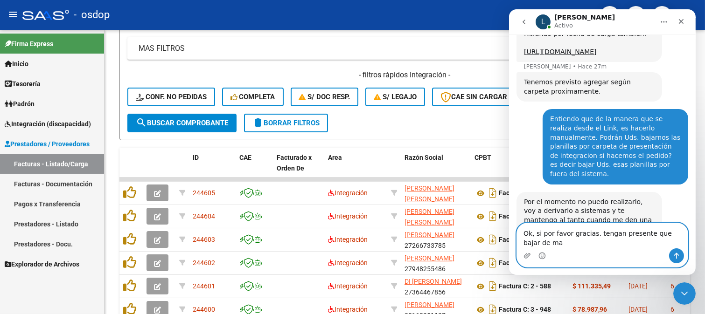
scroll to position [318, 0]
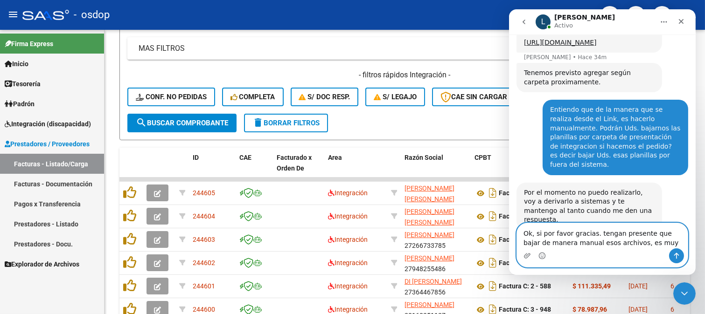
click at [566, 232] on textarea "Ok, si por favor gracias. tengan presente que bajar de manera manual esos archi…" at bounding box center [601, 235] width 171 height 25
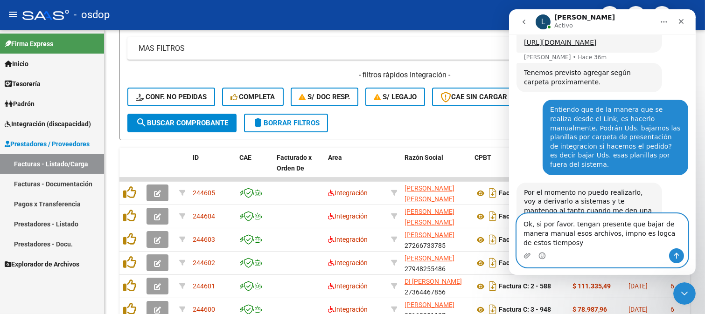
scroll to position [328, 0]
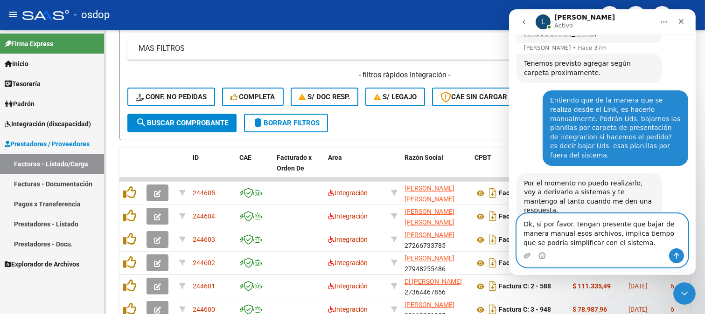
click at [629, 232] on textarea "Ok, si por favor. tengan presente que bajar de manera manual esos archivos, imp…" at bounding box center [601, 231] width 171 height 35
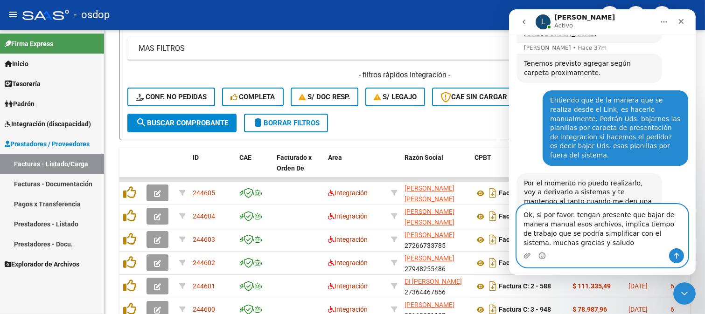
scroll to position [337, 0]
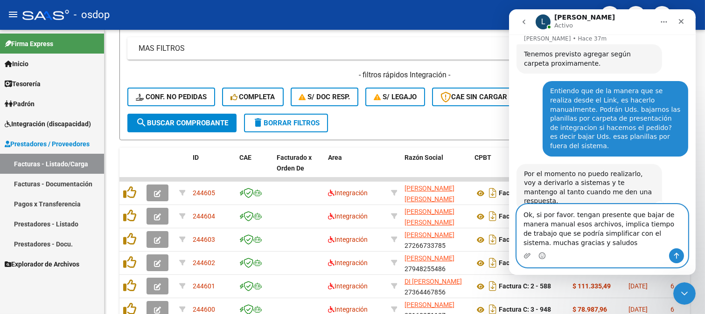
type textarea "Ok, si por favor. tengan presente que bajar de manera manual esos archivos, imp…"
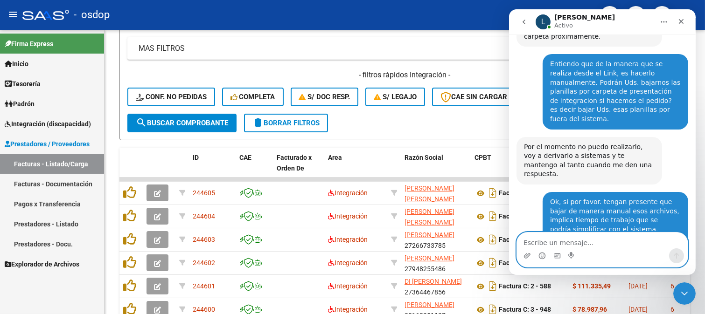
scroll to position [401, 0]
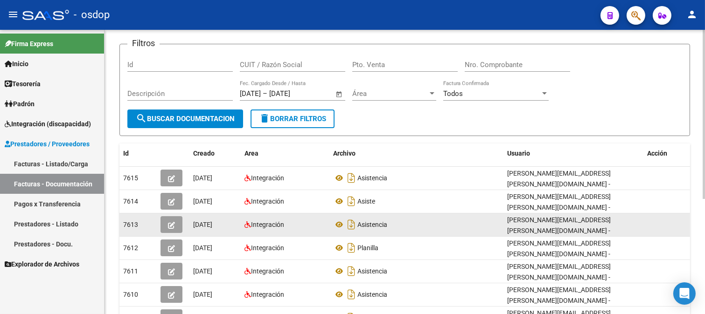
scroll to position [52, 0]
